Goal: Check status: Check status

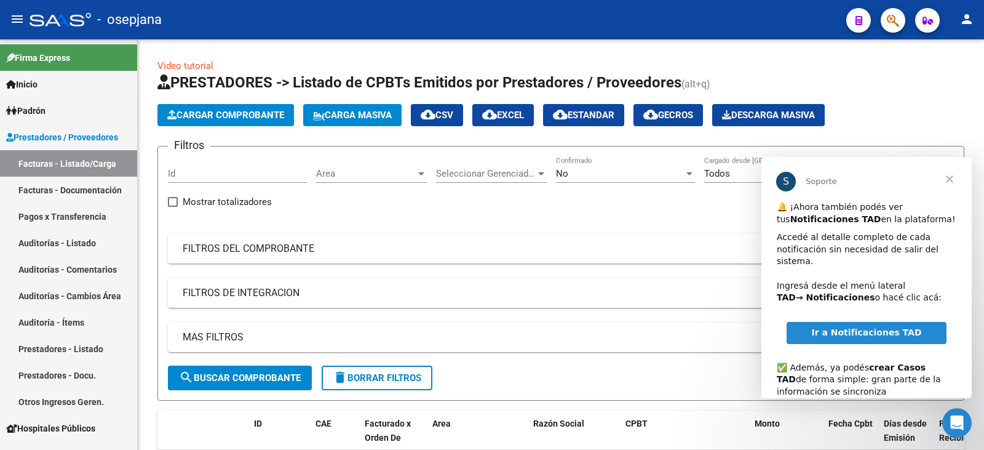
click at [955, 185] on span "Cerrar" at bounding box center [949, 179] width 44 height 44
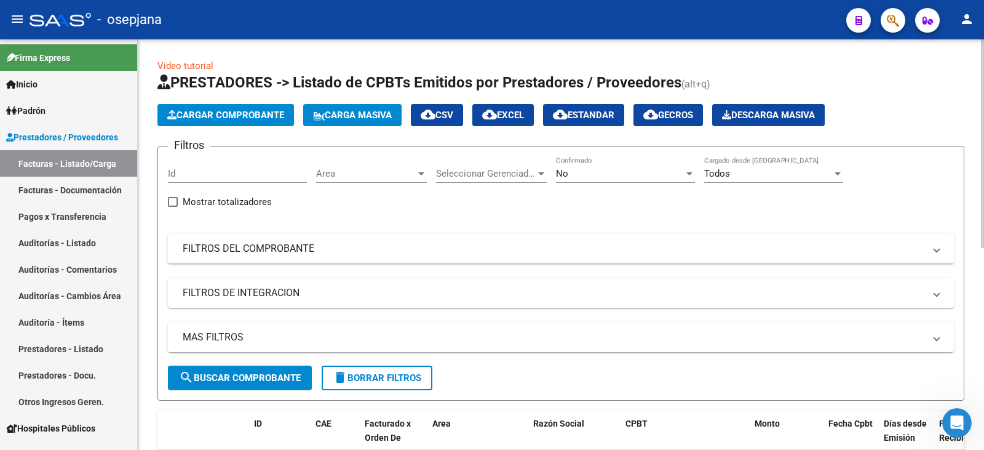
click at [383, 263] on div "Filtros Id Area Area Seleccionar Gerenciador Seleccionar Gerenciador No Confirm…" at bounding box center [561, 260] width 786 height 209
click at [469, 252] on mat-panel-title "FILTROS DEL COMPROBANTE" at bounding box center [554, 249] width 742 height 14
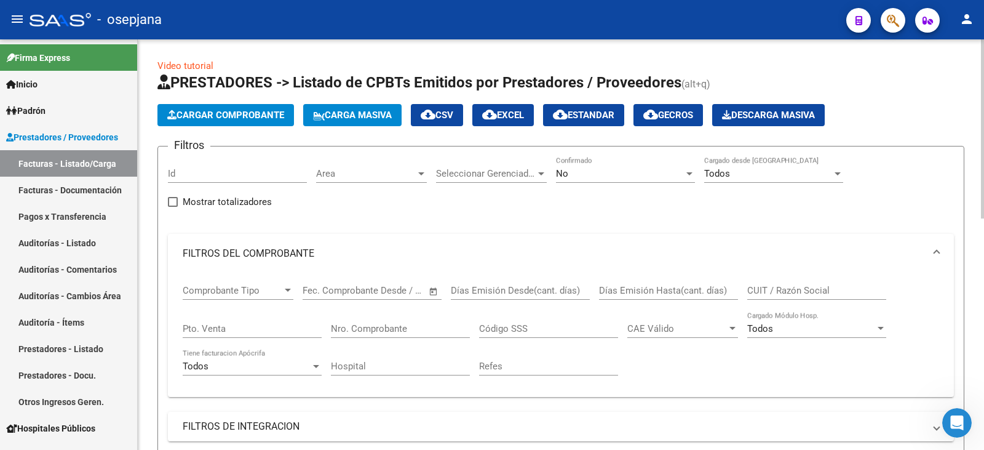
click at [581, 176] on div "No" at bounding box center [620, 173] width 128 height 11
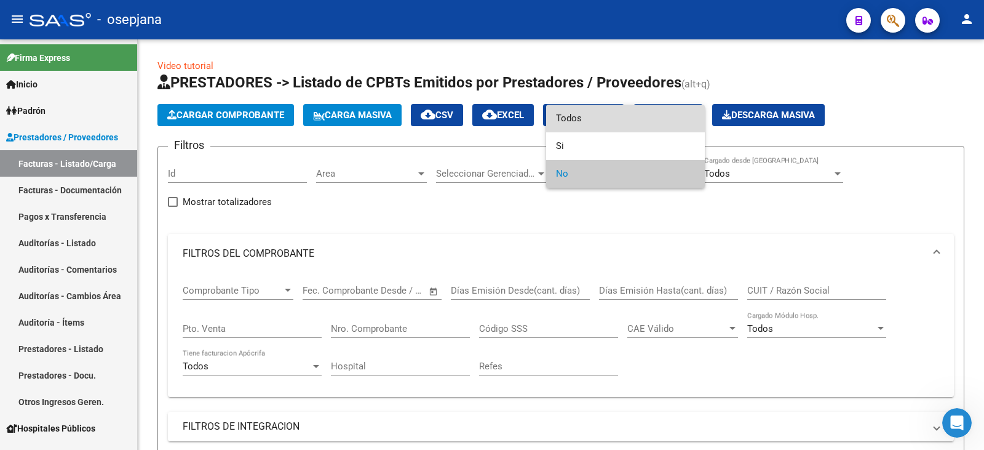
click at [606, 122] on span "Todos" at bounding box center [625, 119] width 139 height 28
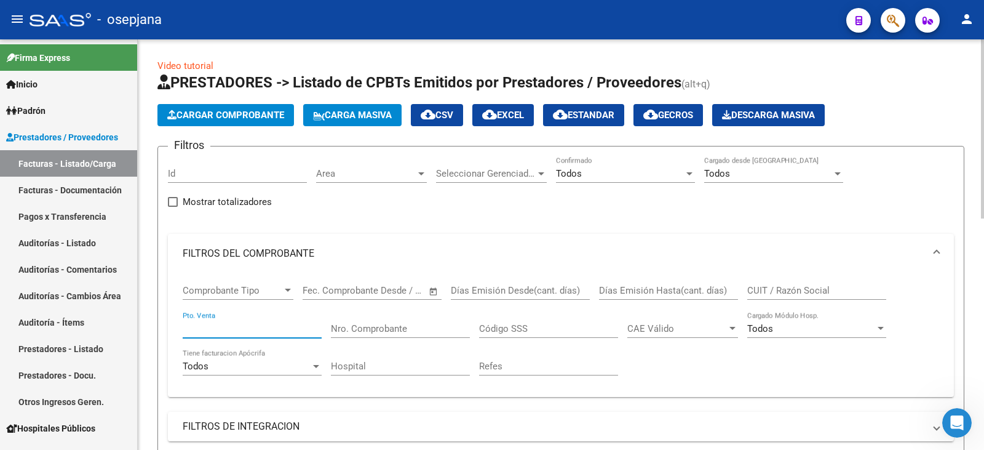
click at [241, 327] on input "Pto. Venta" at bounding box center [252, 328] width 139 height 11
type input "100"
click at [426, 333] on input "Nro. Comprobante" at bounding box center [400, 328] width 139 height 11
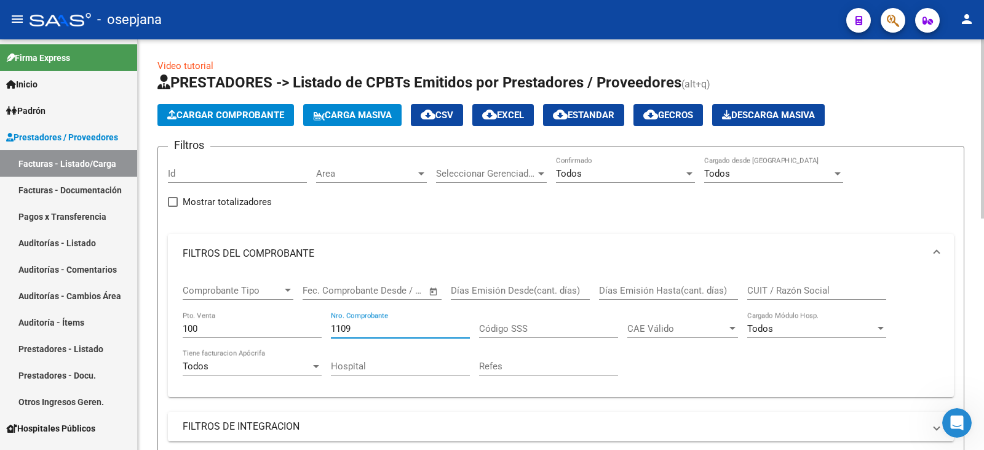
type input "11099"
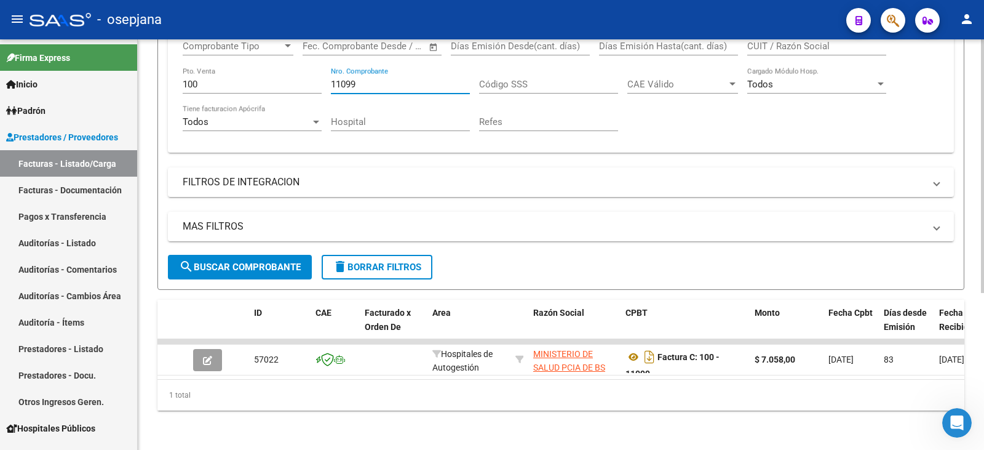
scroll to position [253, 0]
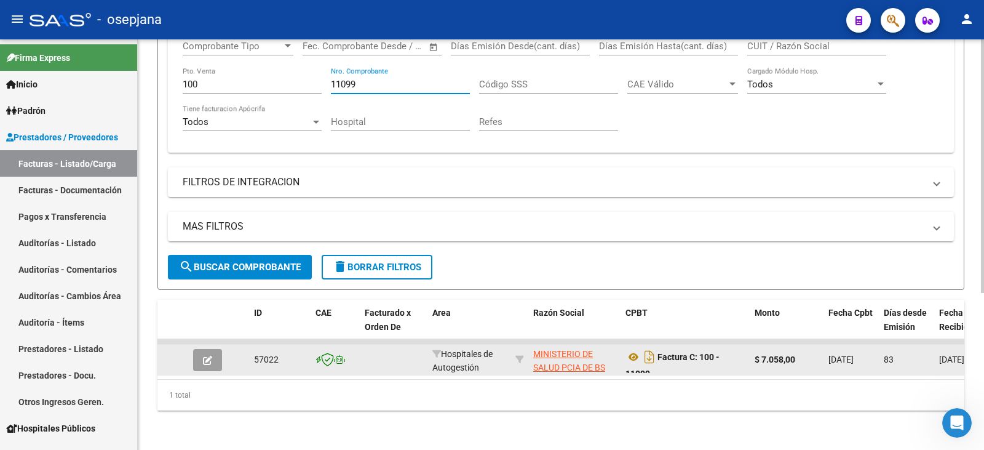
type input "11099"
click at [196, 349] on button "button" at bounding box center [207, 360] width 29 height 22
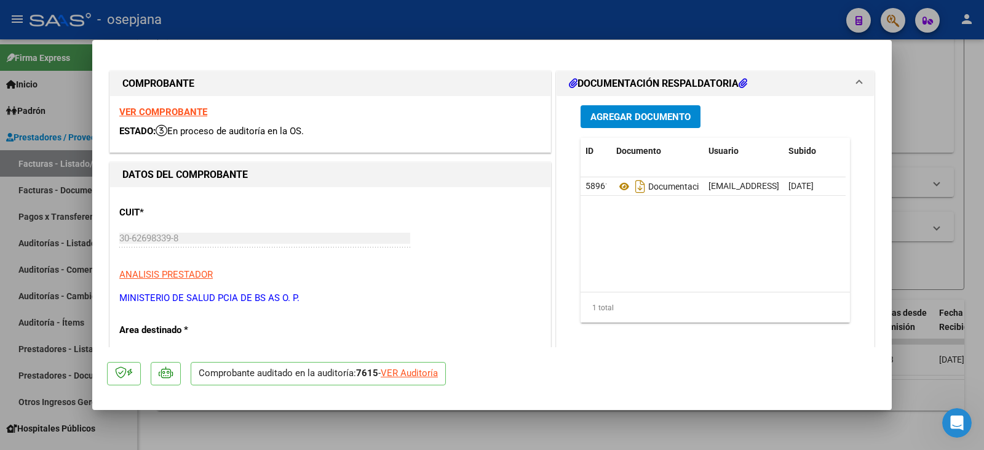
click at [418, 371] on div "VER Auditoría" at bounding box center [409, 373] width 57 height 14
type input "$ 0,00"
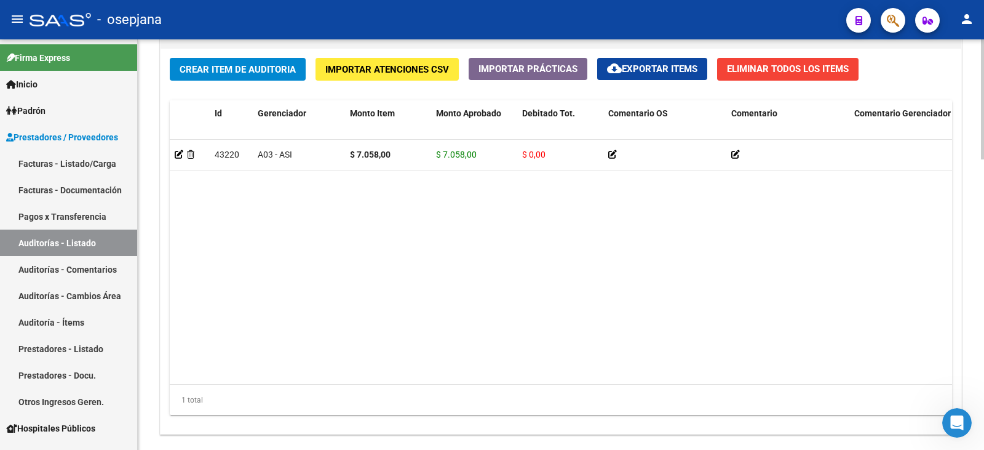
scroll to position [990, 0]
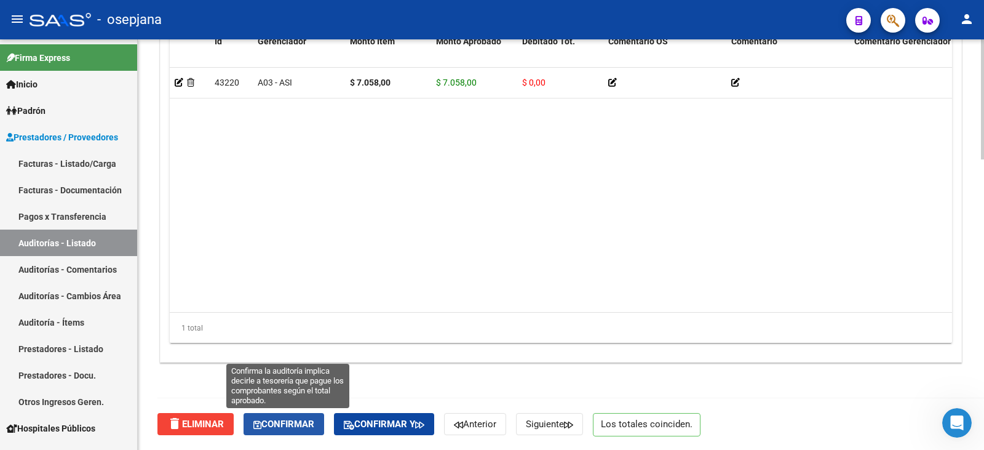
click at [287, 430] on button "Confirmar" at bounding box center [284, 424] width 81 height 22
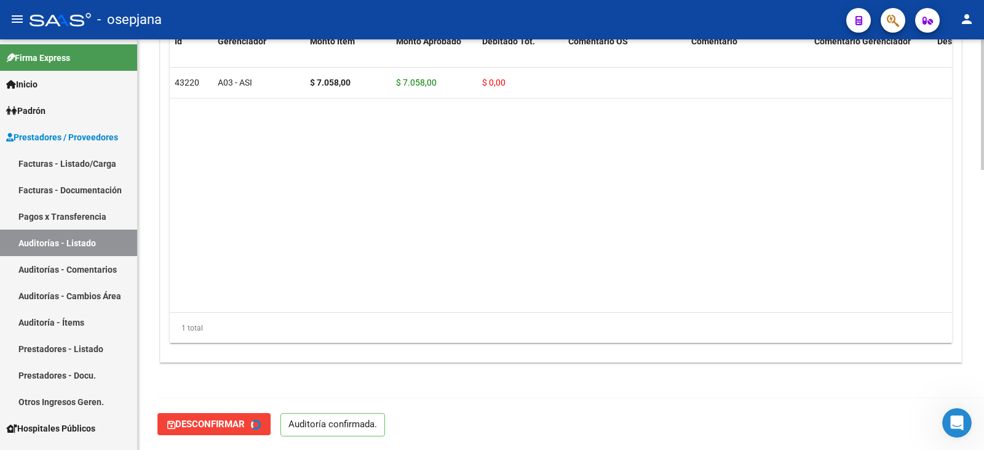
type input "202509"
